Goal: Task Accomplishment & Management: Use online tool/utility

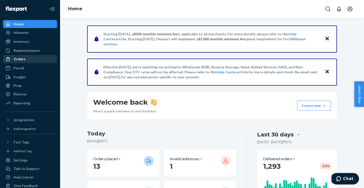
click at [41, 60] on div "Orders" at bounding box center [30, 59] width 53 height 7
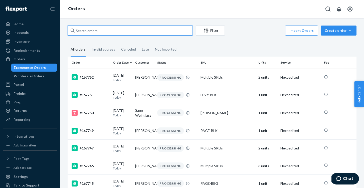
click at [121, 33] on input "text" at bounding box center [130, 31] width 125 height 10
paste input "167478"
type input "167478"
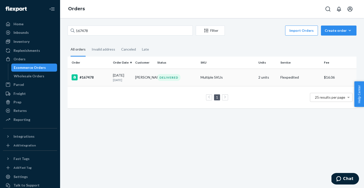
click at [96, 78] on div "#167478" at bounding box center [90, 77] width 37 height 6
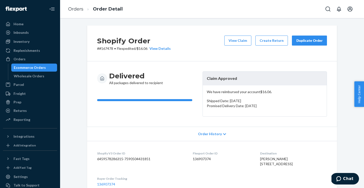
click at [300, 43] on div "Duplicate Order" at bounding box center [309, 40] width 27 height 5
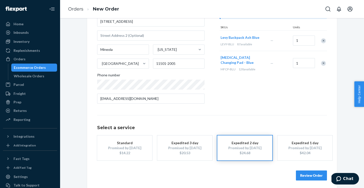
scroll to position [65, 0]
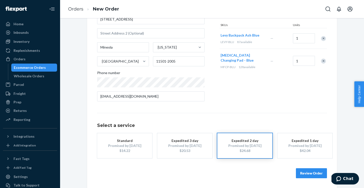
click at [308, 173] on button "Review Order" at bounding box center [311, 173] width 31 height 10
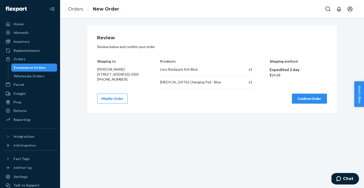
click at [314, 101] on button "Confirm Order" at bounding box center [309, 99] width 35 height 10
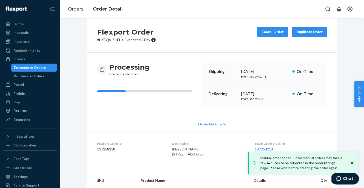
scroll to position [11, 0]
